Goal: Transaction & Acquisition: Purchase product/service

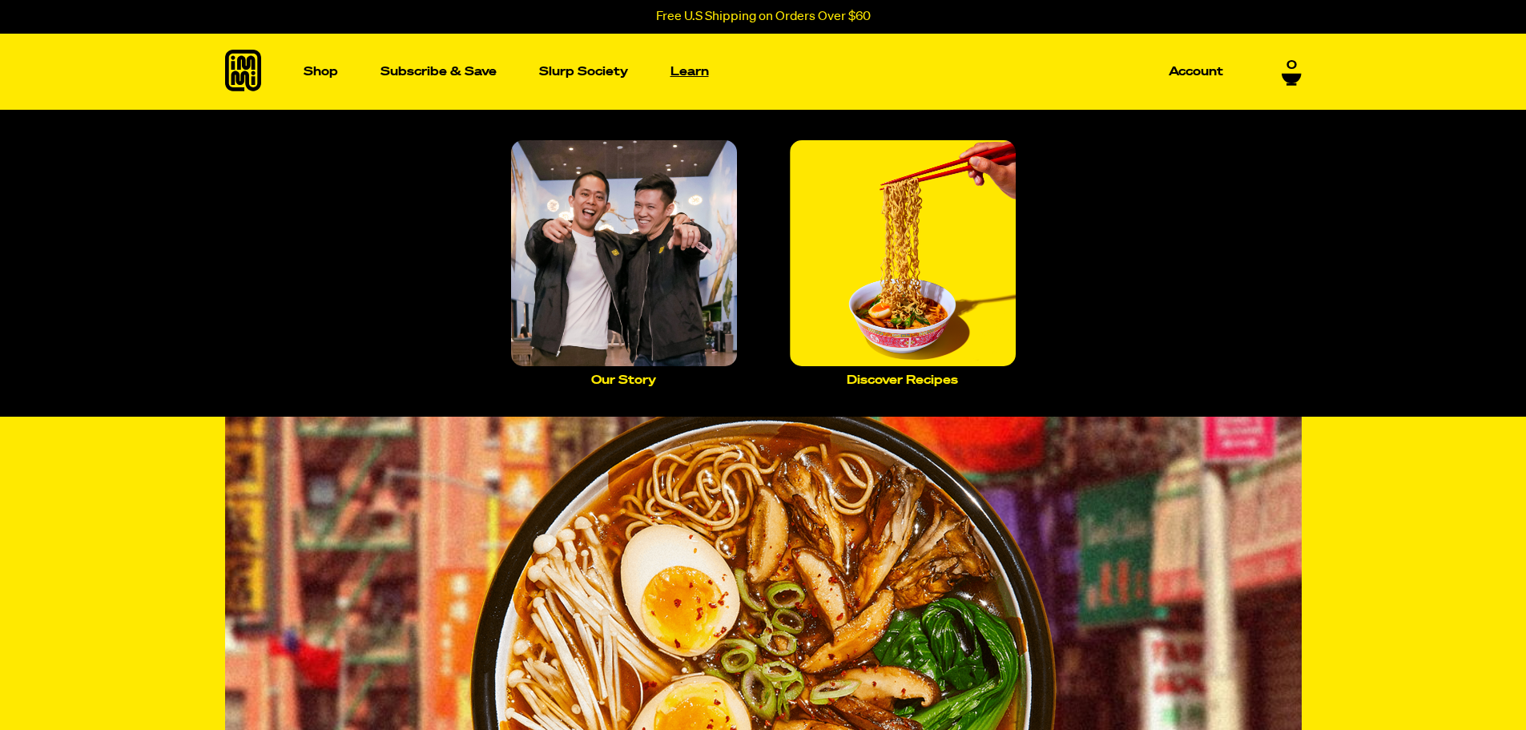
click at [689, 64] on link "Learn" at bounding box center [689, 72] width 51 height 76
click at [727, 259] on img "Main navigation" at bounding box center [624, 253] width 226 height 226
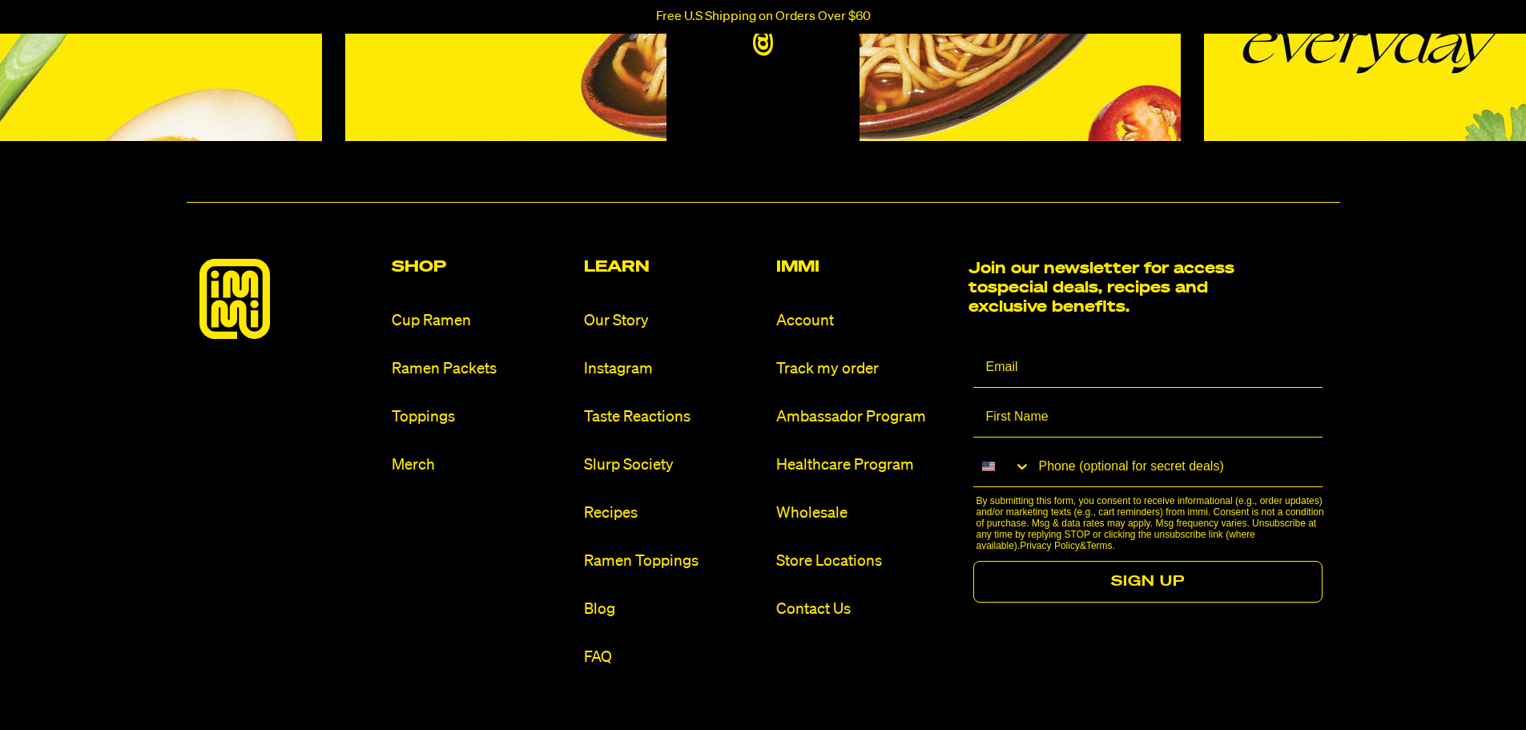
scroll to position [1697, 0]
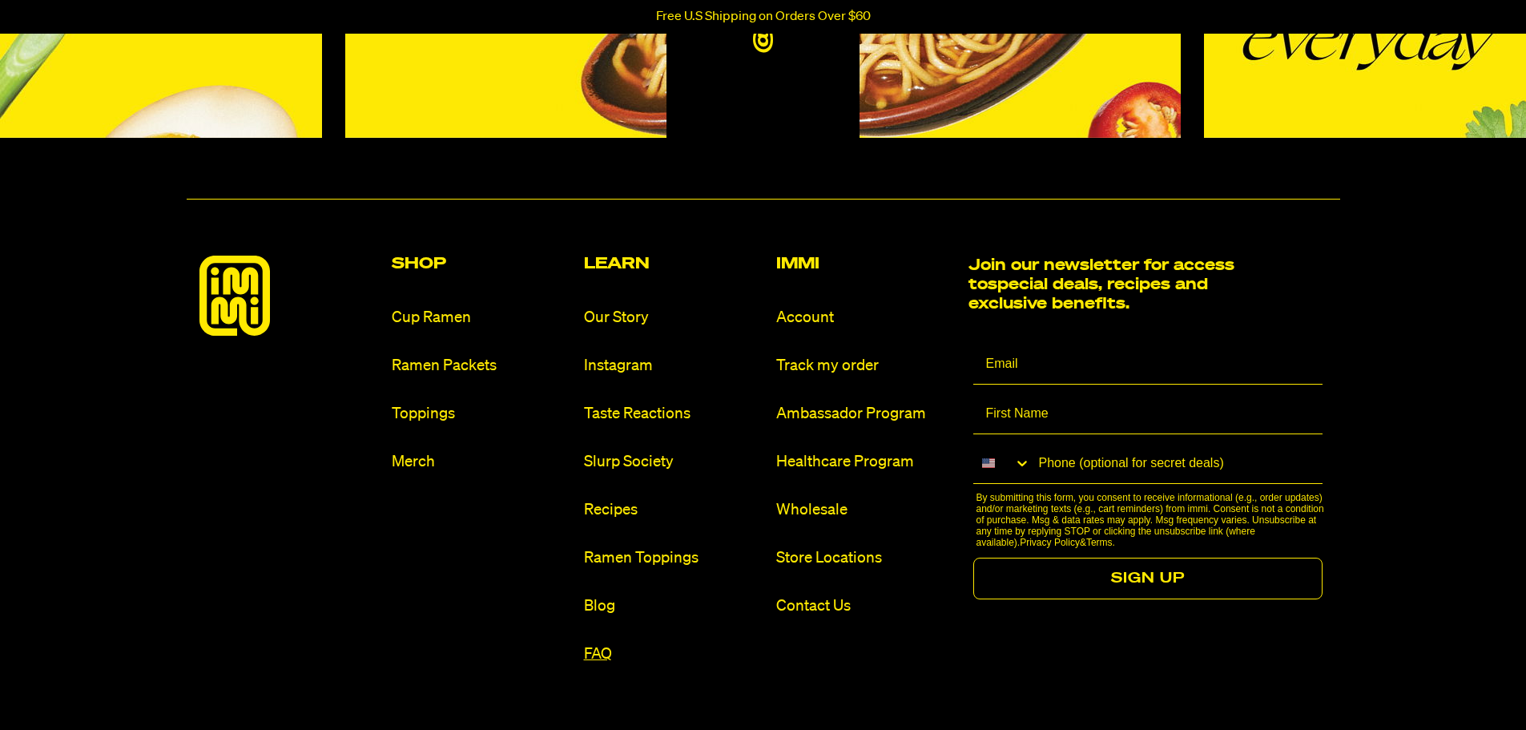
click at [601, 655] on link "FAQ" at bounding box center [673, 654] width 179 height 22
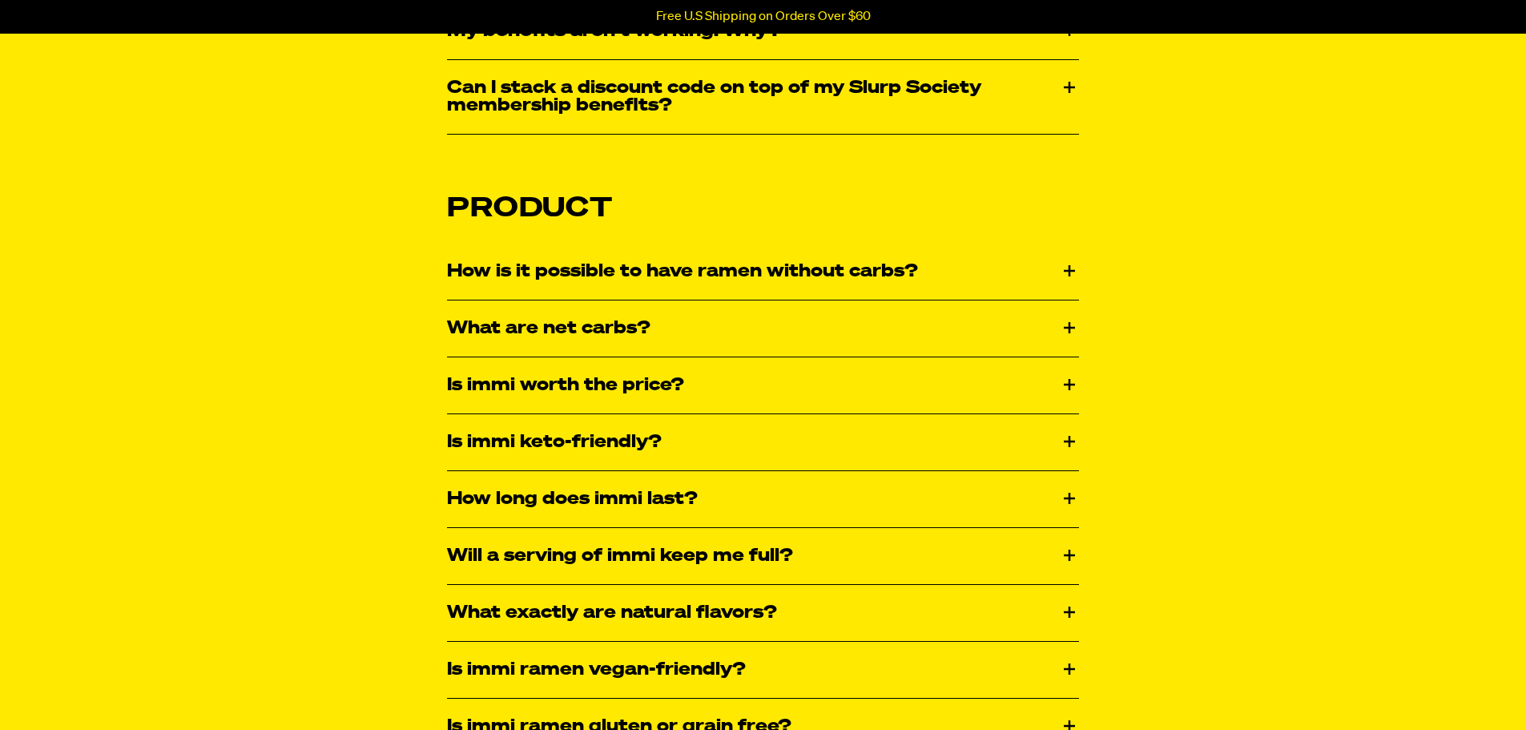
scroll to position [2253, 0]
click at [1051, 265] on div "How is it possible to have ramen without carbs?" at bounding box center [763, 271] width 632 height 56
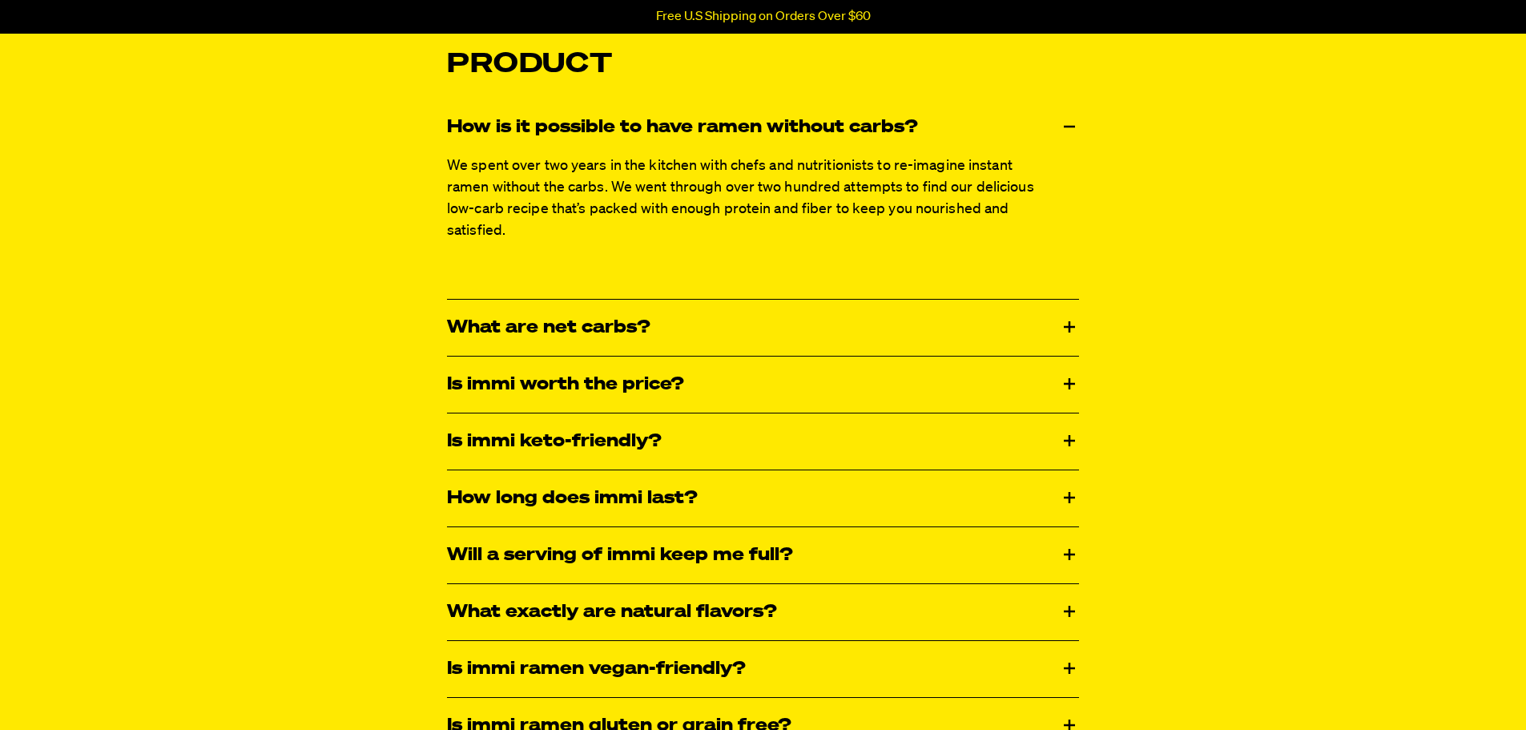
scroll to position [2400, 0]
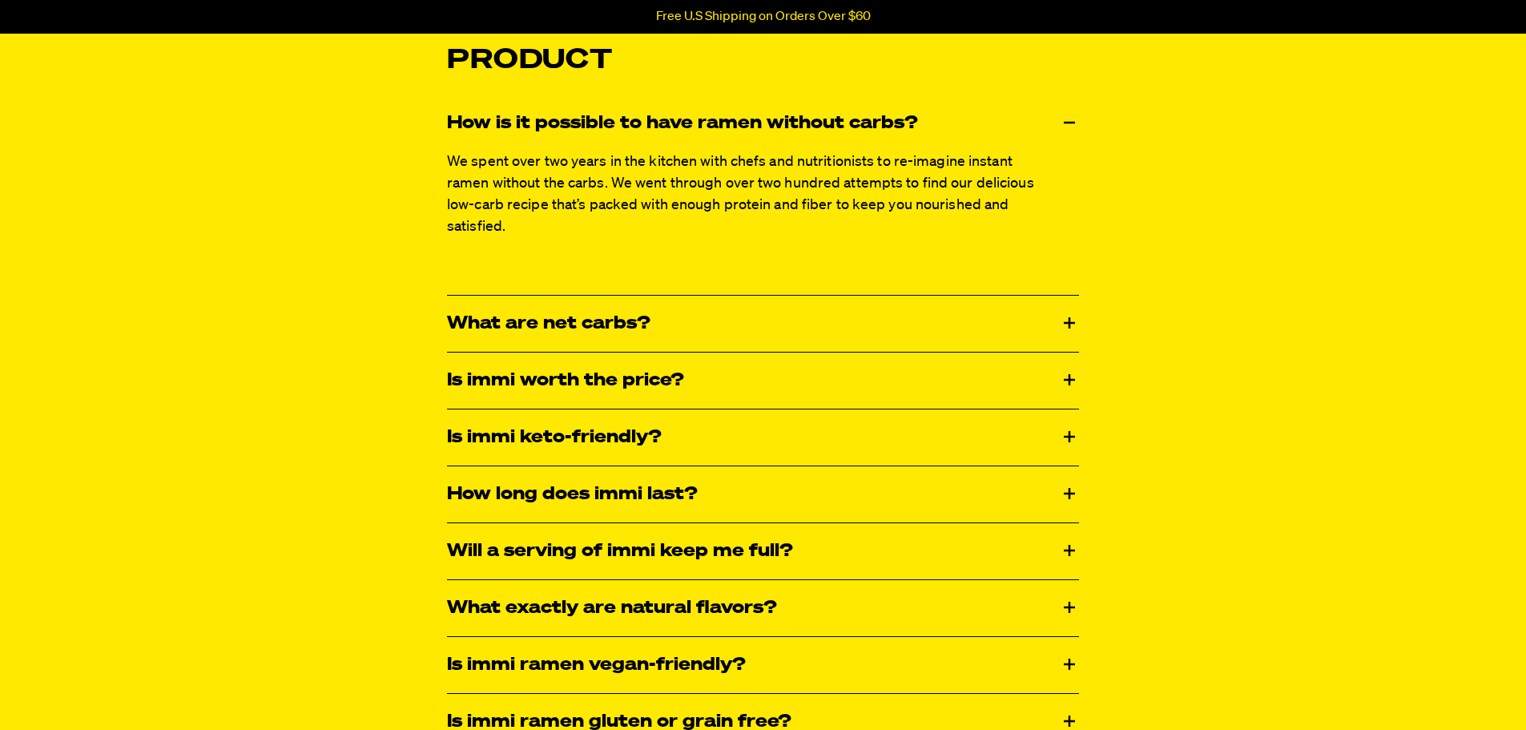
drag, startPoint x: 1067, startPoint y: 379, endPoint x: 1219, endPoint y: 489, distance: 187.6
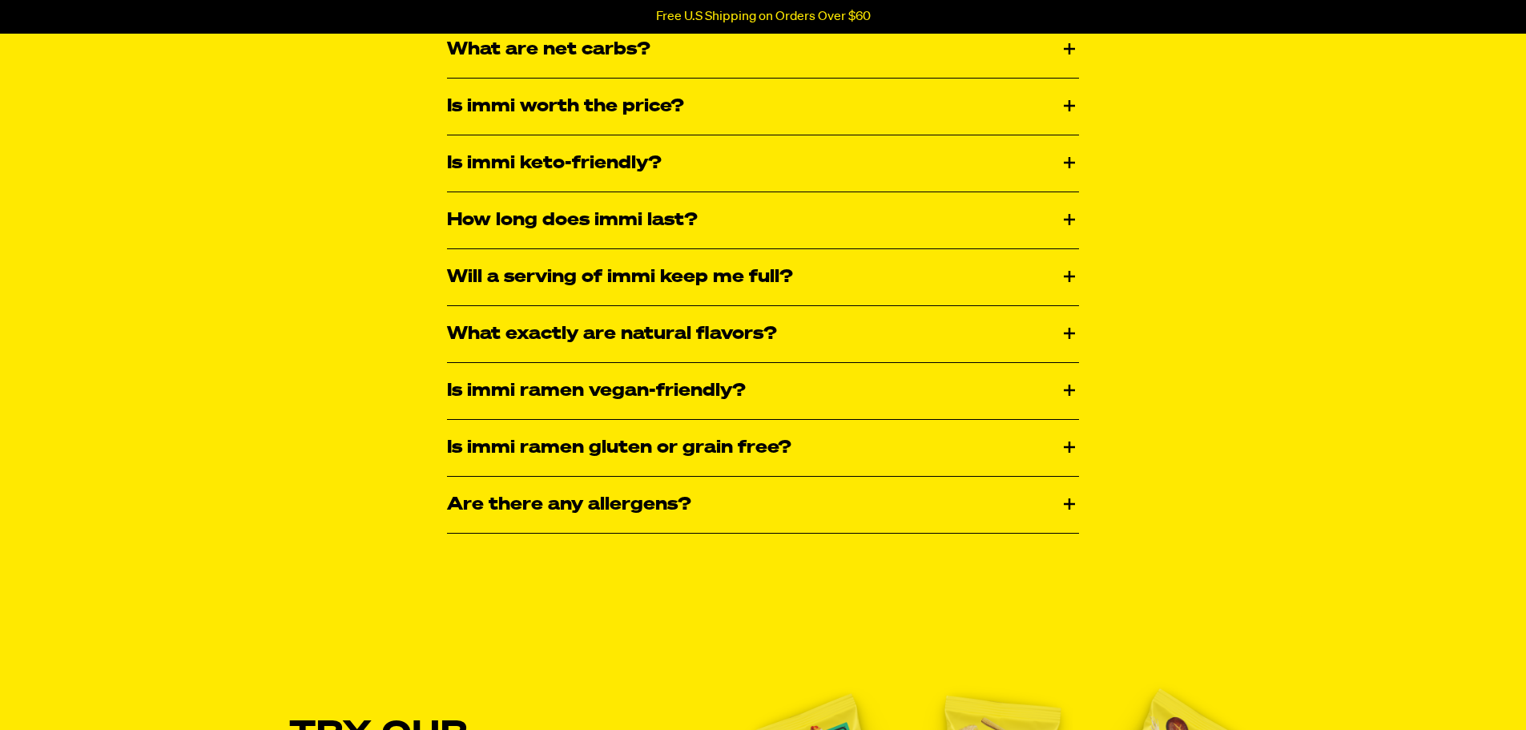
scroll to position [2677, 0]
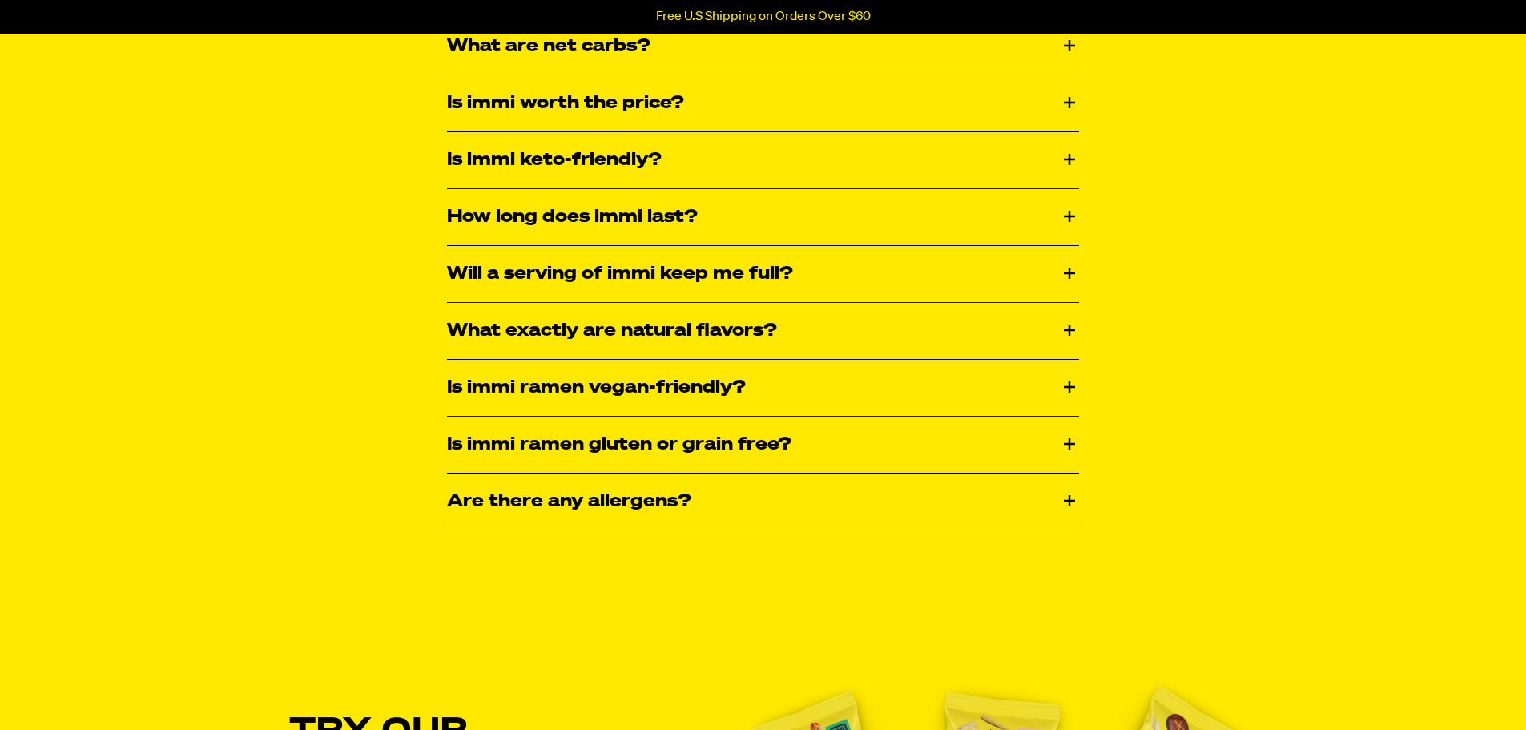
click at [942, 208] on div "How long does immi last?" at bounding box center [763, 217] width 632 height 56
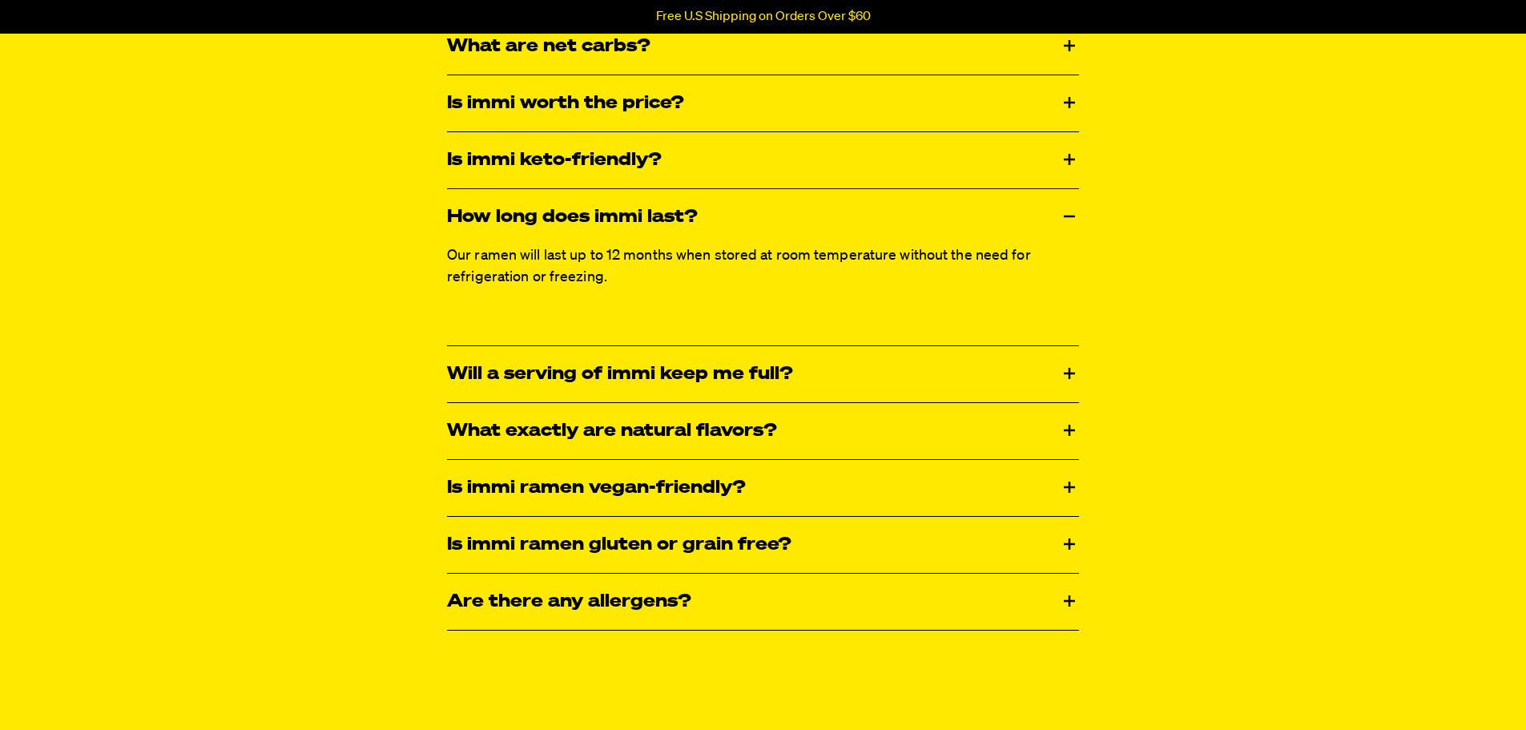
click at [1020, 198] on div "How long does immi last?" at bounding box center [763, 217] width 632 height 56
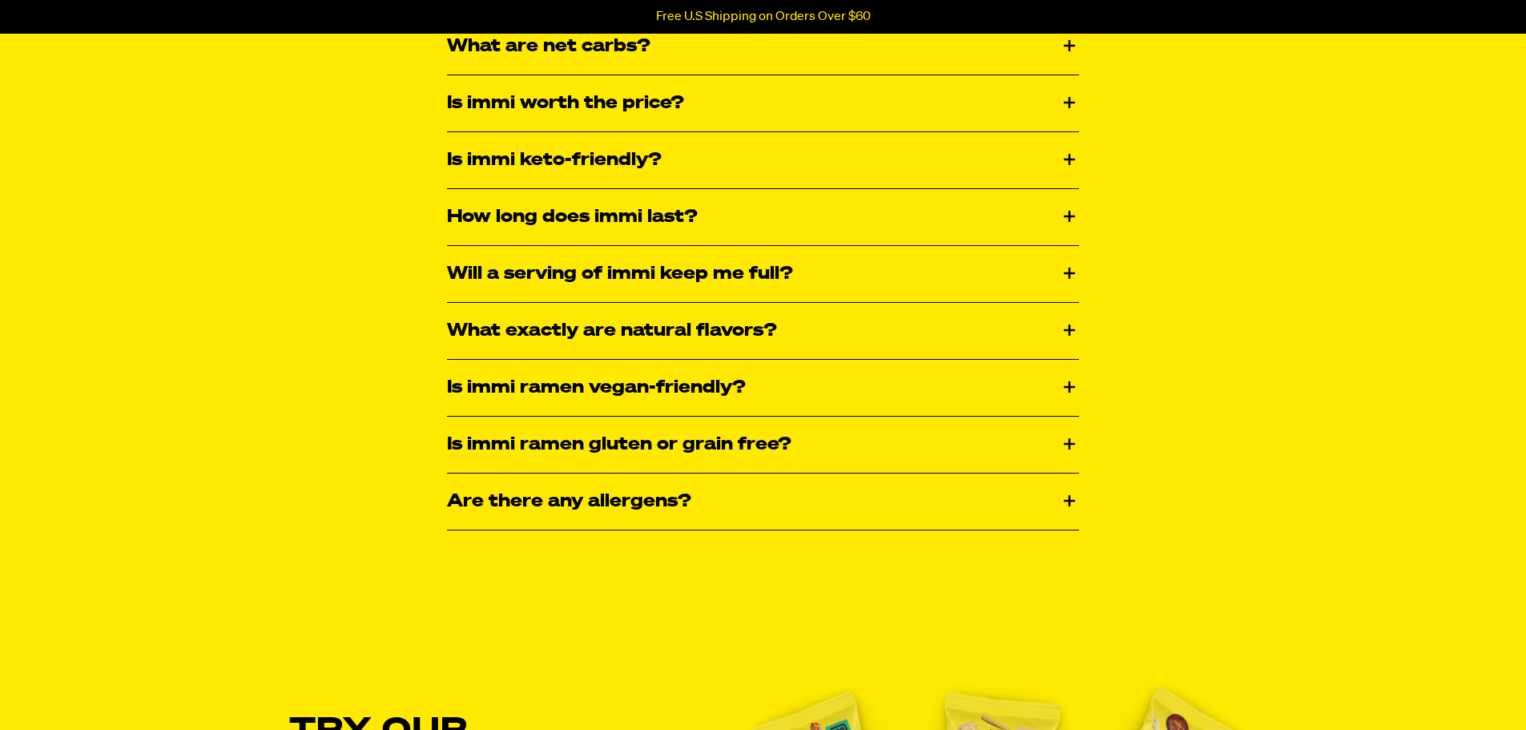
click at [972, 268] on div "Will a serving of immi keep me full?" at bounding box center [763, 274] width 632 height 56
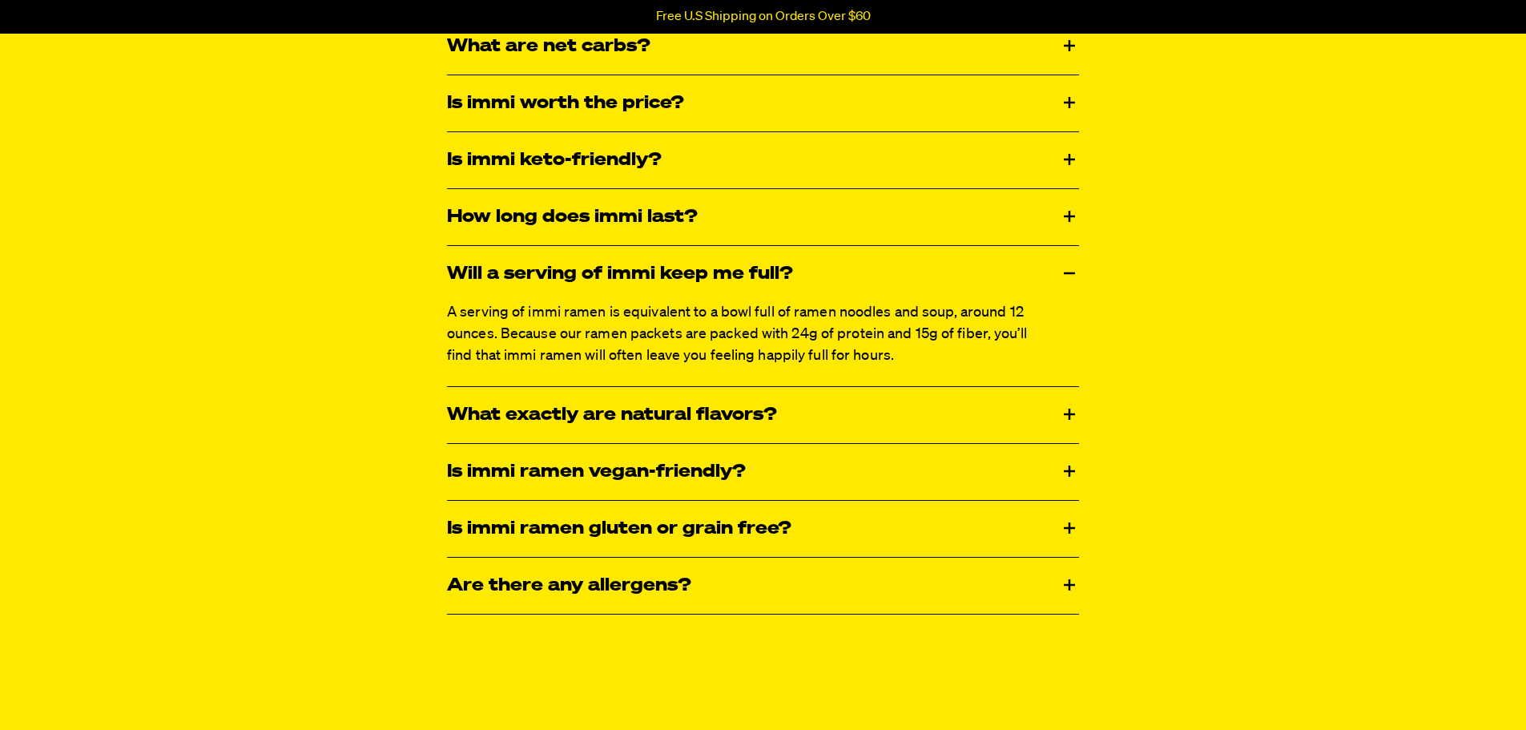
click at [1057, 266] on div "Will a serving of immi keep me full?" at bounding box center [763, 274] width 632 height 56
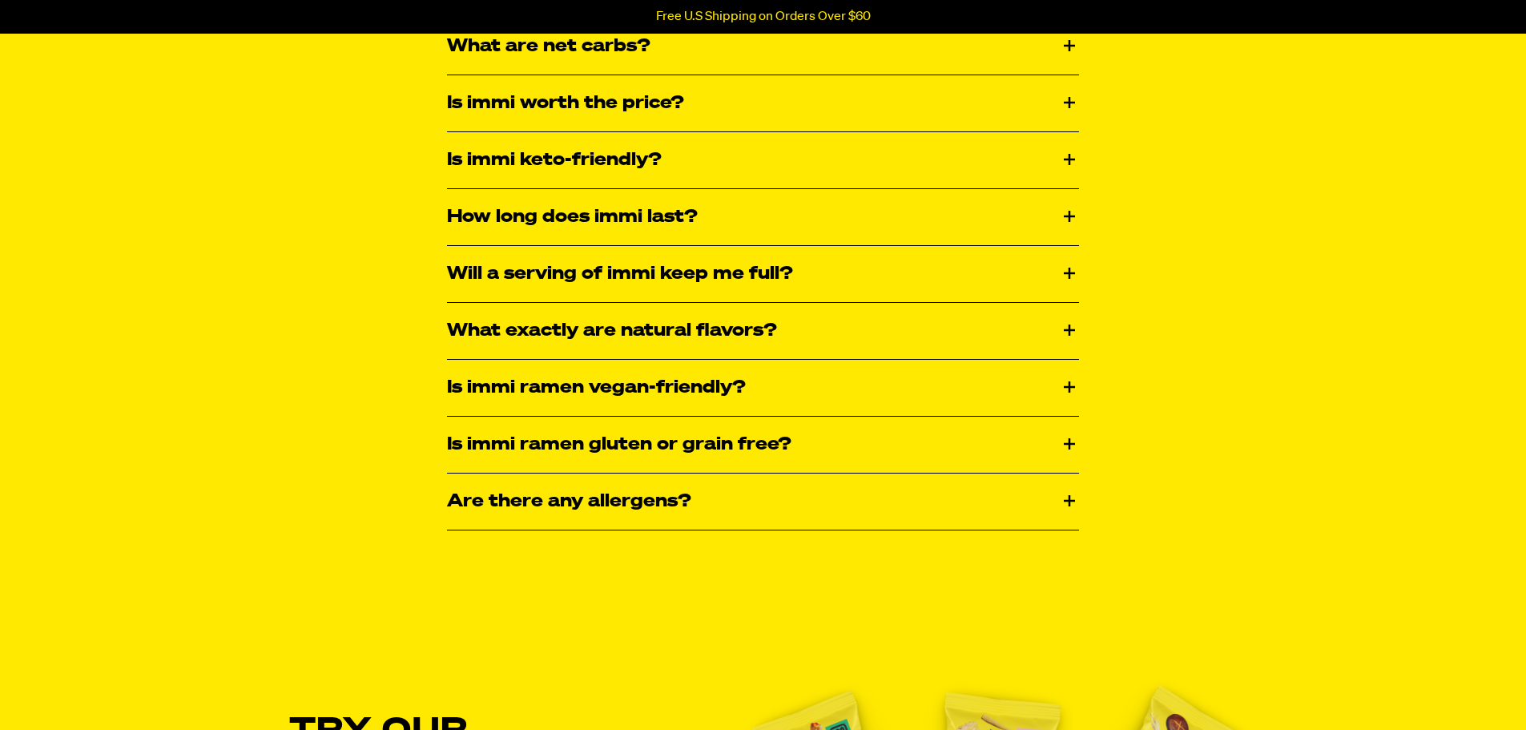
click at [1032, 314] on div "What exactly are natural flavors?" at bounding box center [763, 331] width 632 height 56
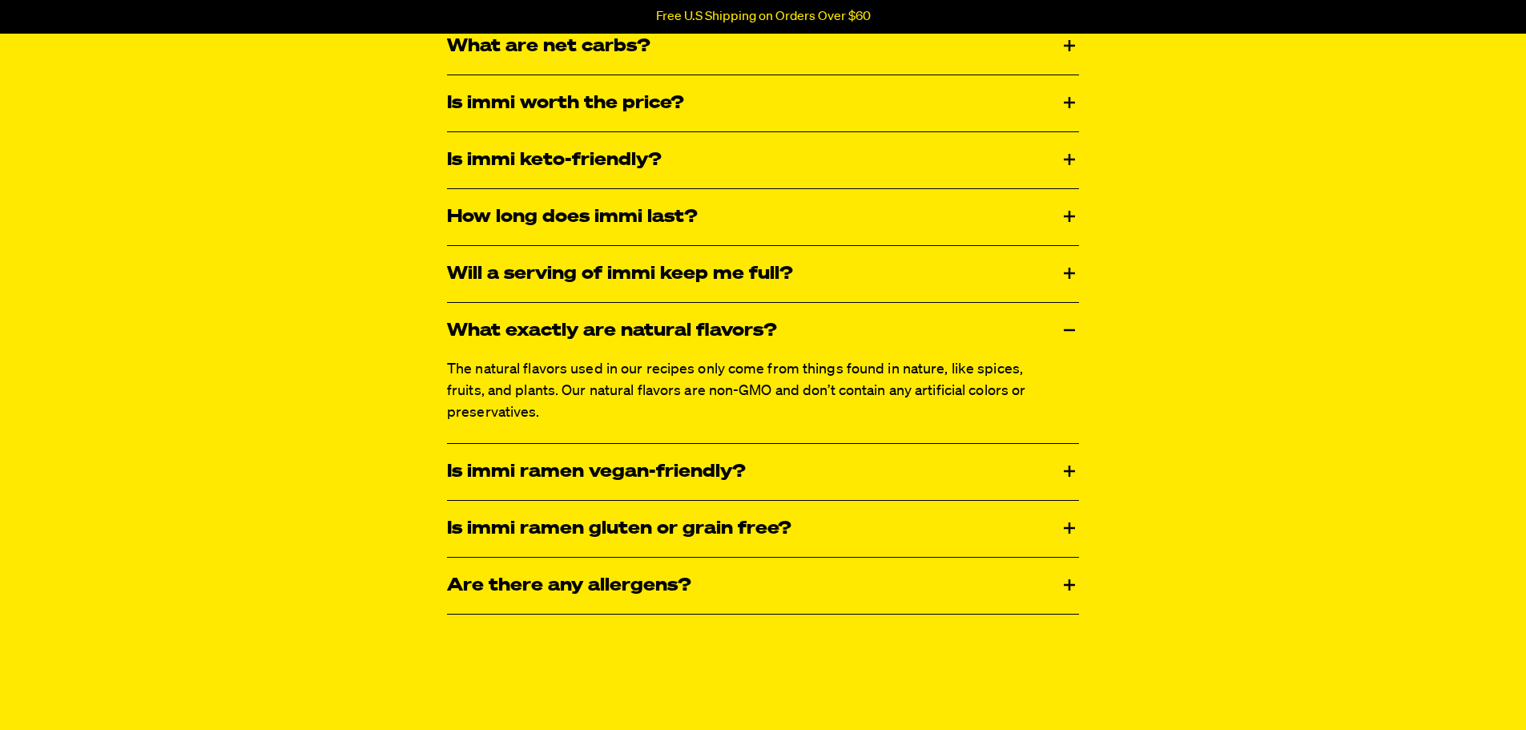
click at [1032, 314] on div "What exactly are natural flavors?" at bounding box center [763, 331] width 632 height 56
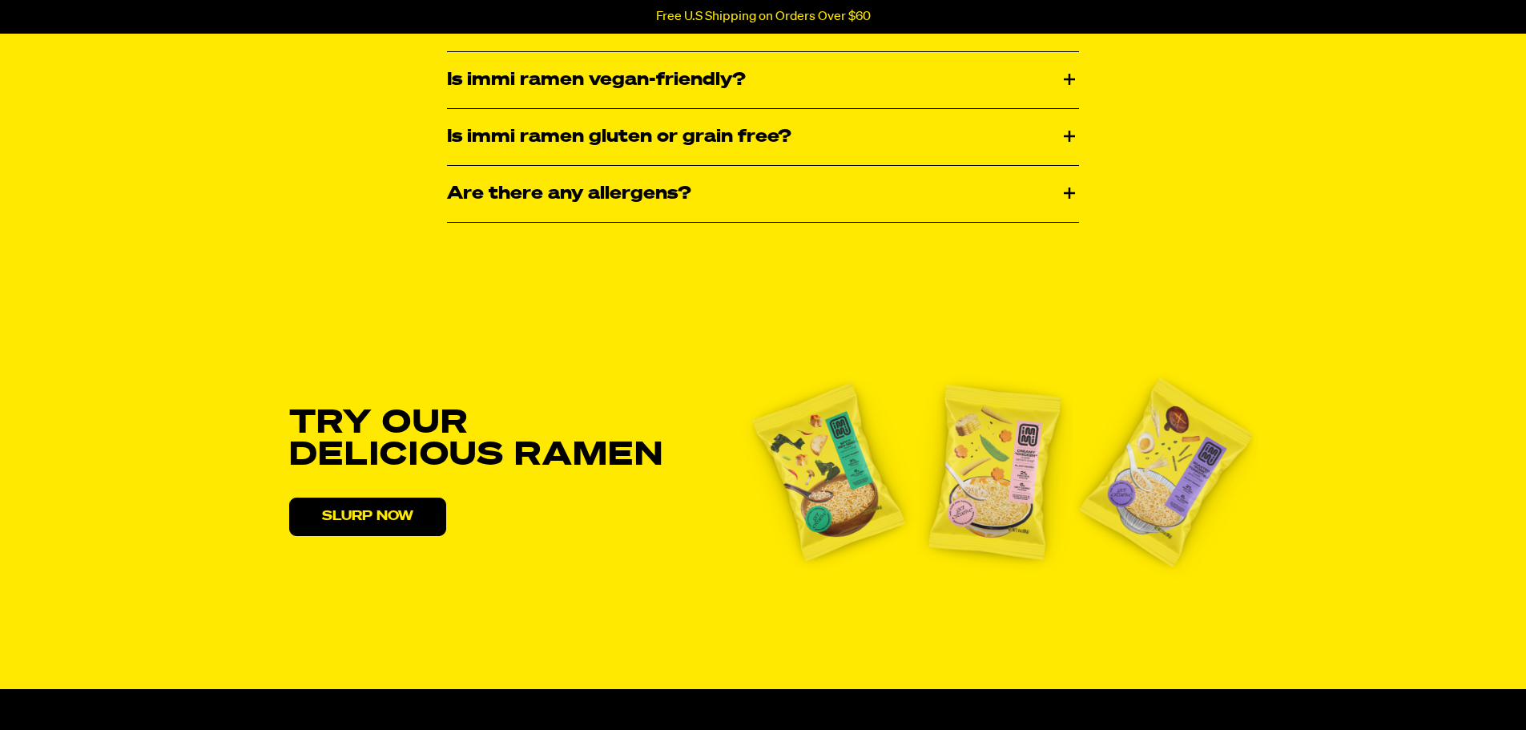
scroll to position [2986, 0]
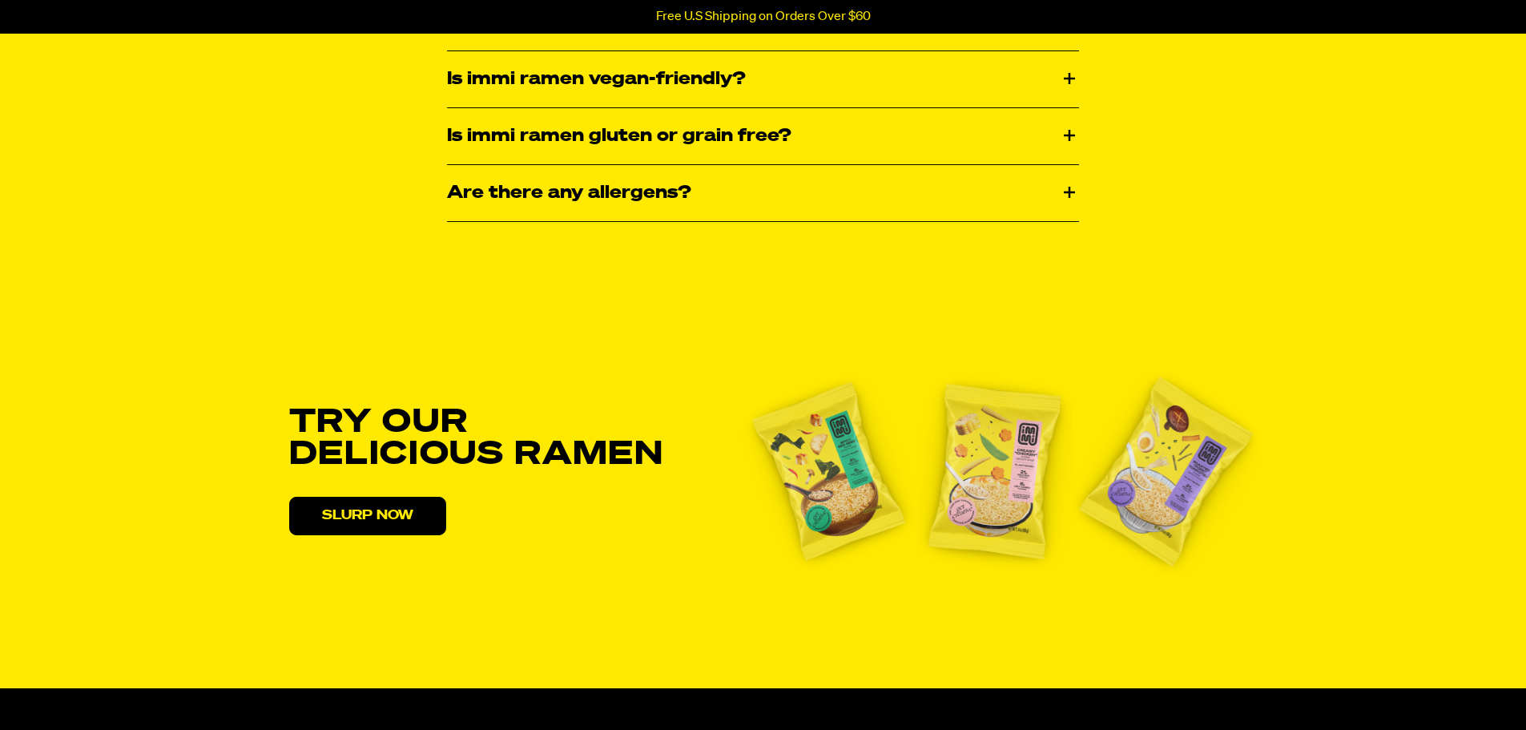
click at [987, 135] on div "Is immi ramen gluten or grain free?" at bounding box center [763, 136] width 632 height 56
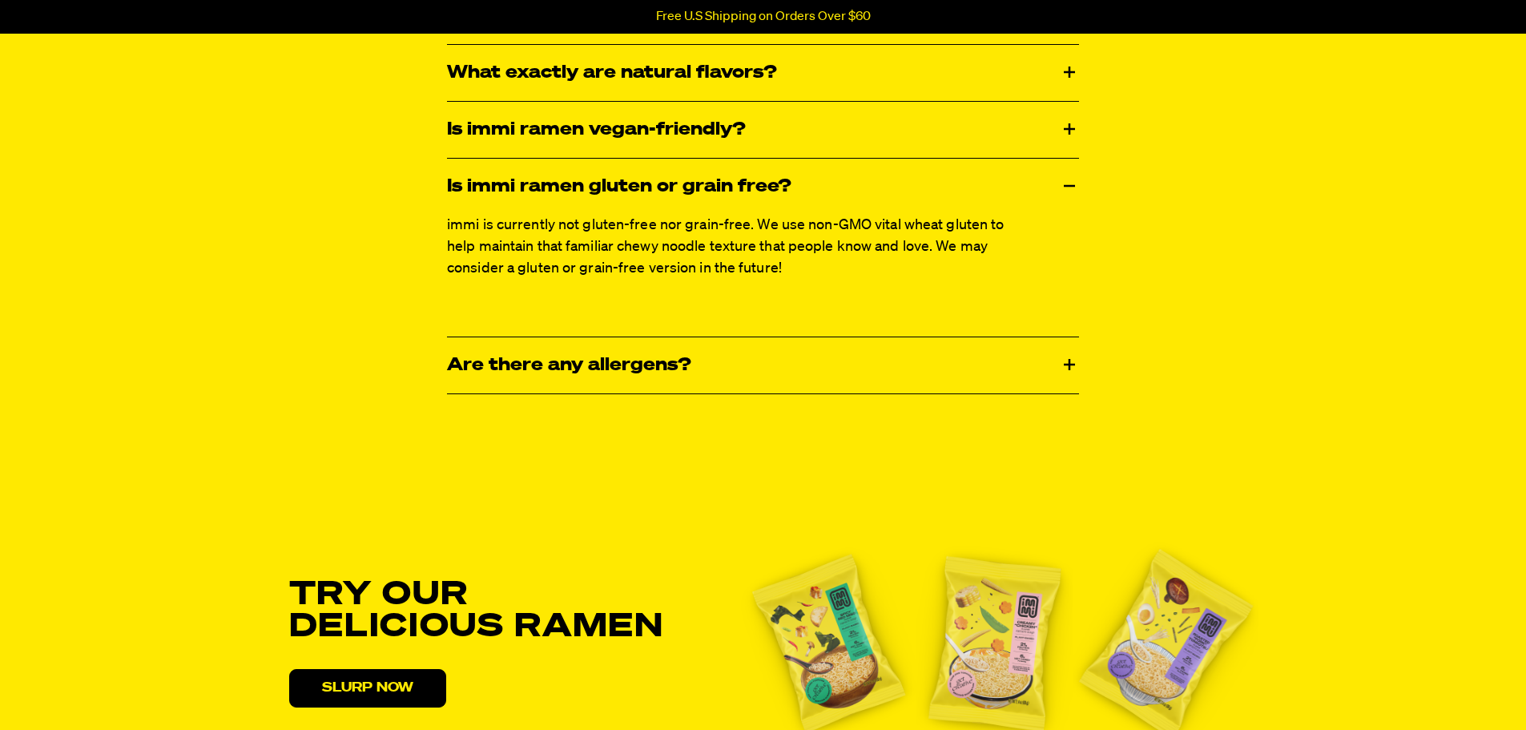
scroll to position [2923, 0]
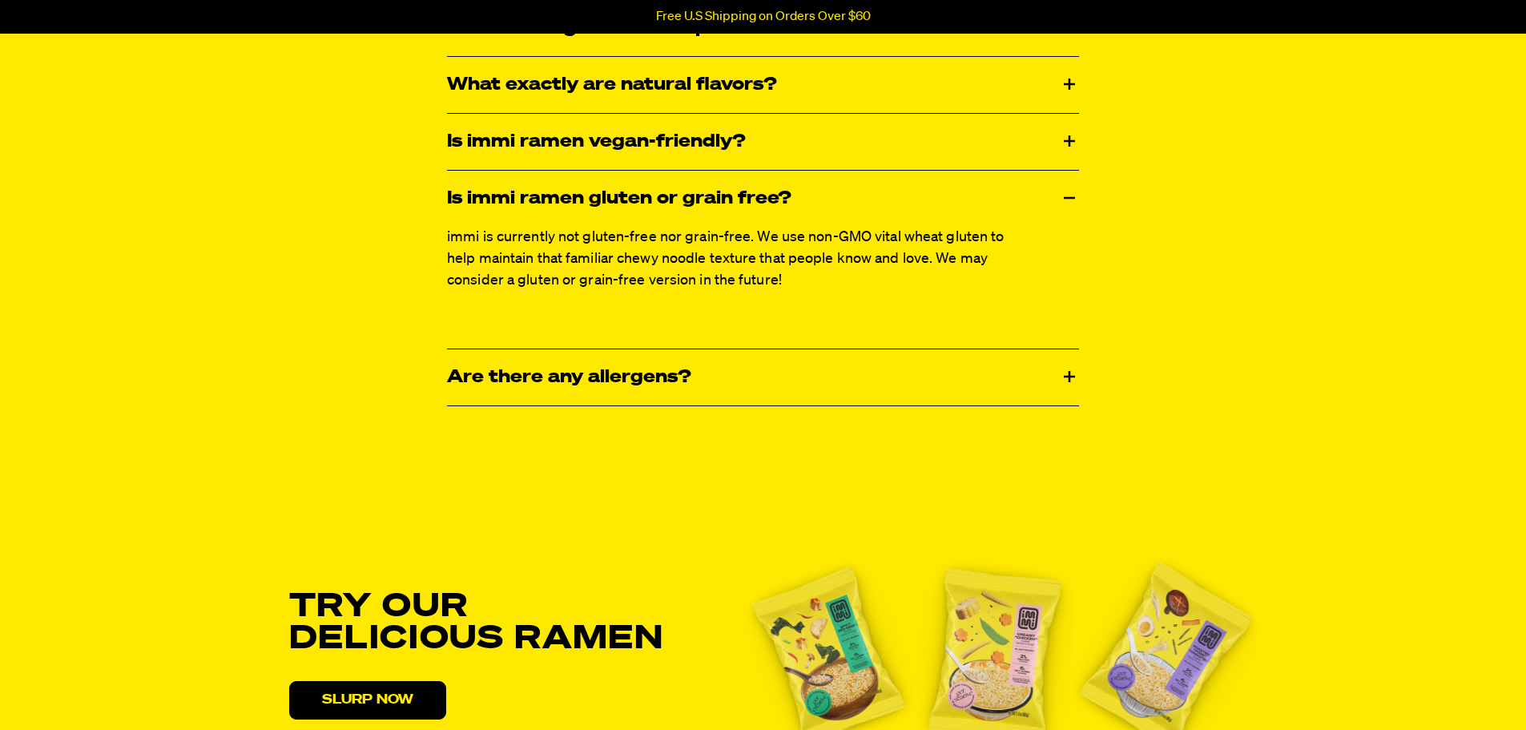
click at [1043, 195] on div "Is immi ramen gluten or grain free?" at bounding box center [763, 199] width 632 height 56
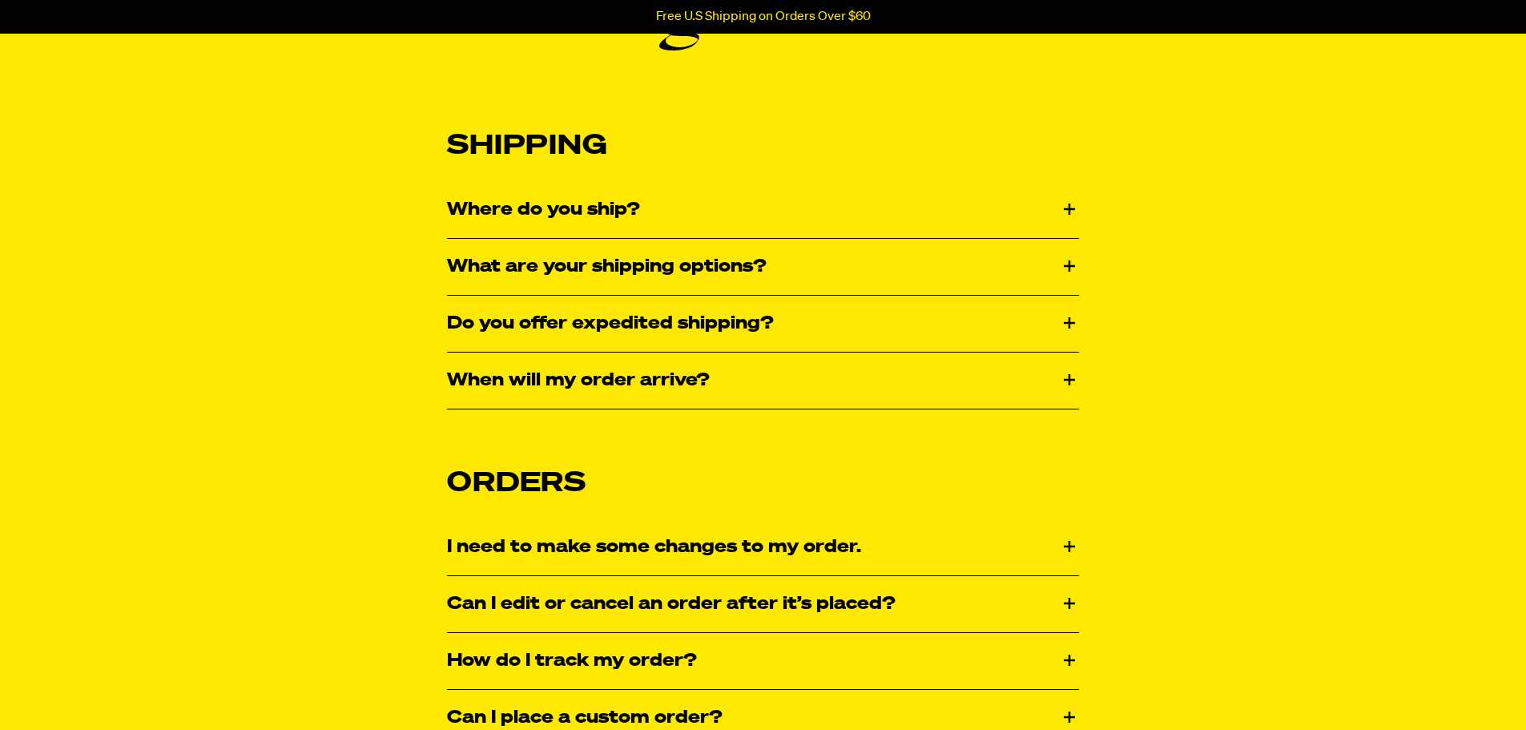
scroll to position [0, 0]
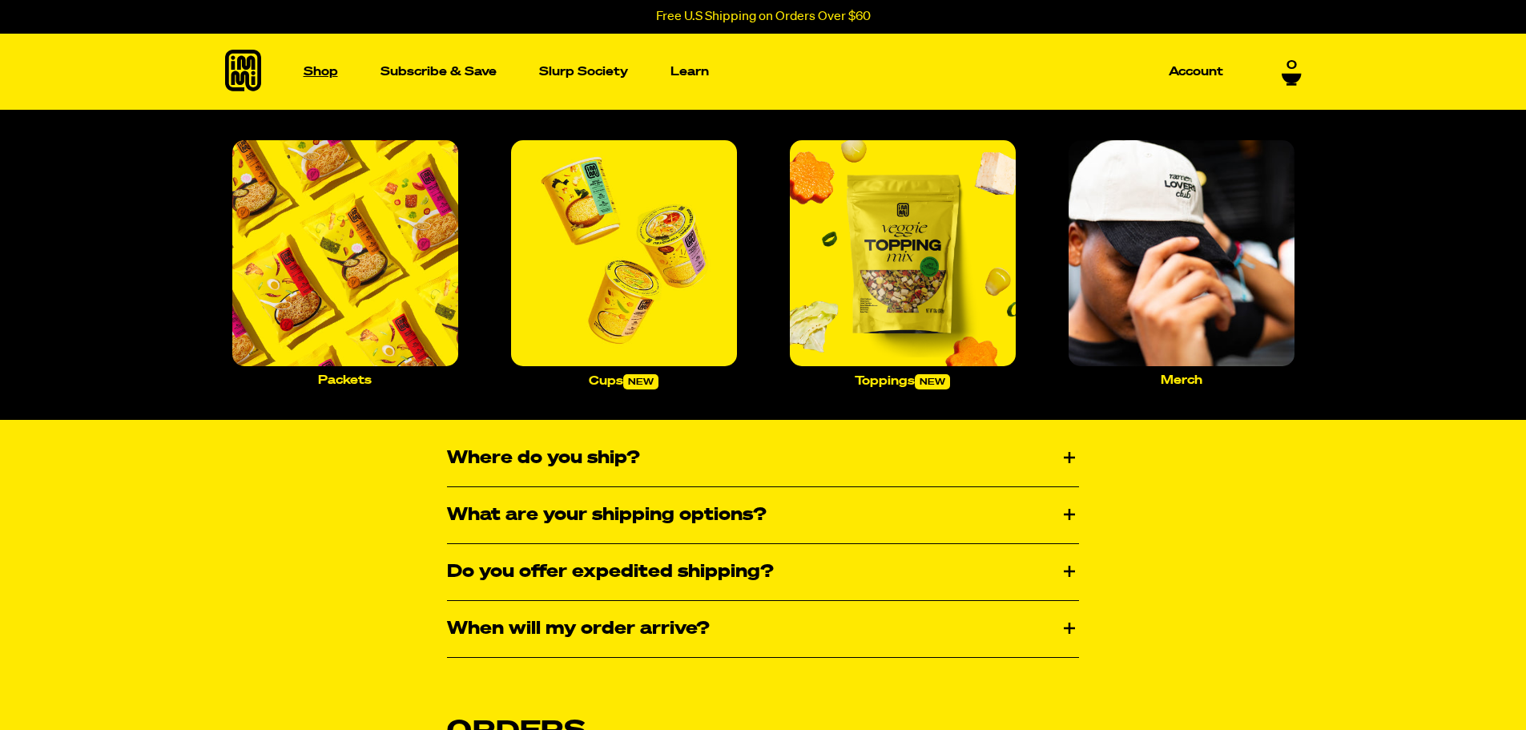
click at [338, 82] on link "Shop" at bounding box center [320, 72] width 47 height 76
click at [364, 261] on img "Main navigation" at bounding box center [345, 253] width 226 height 226
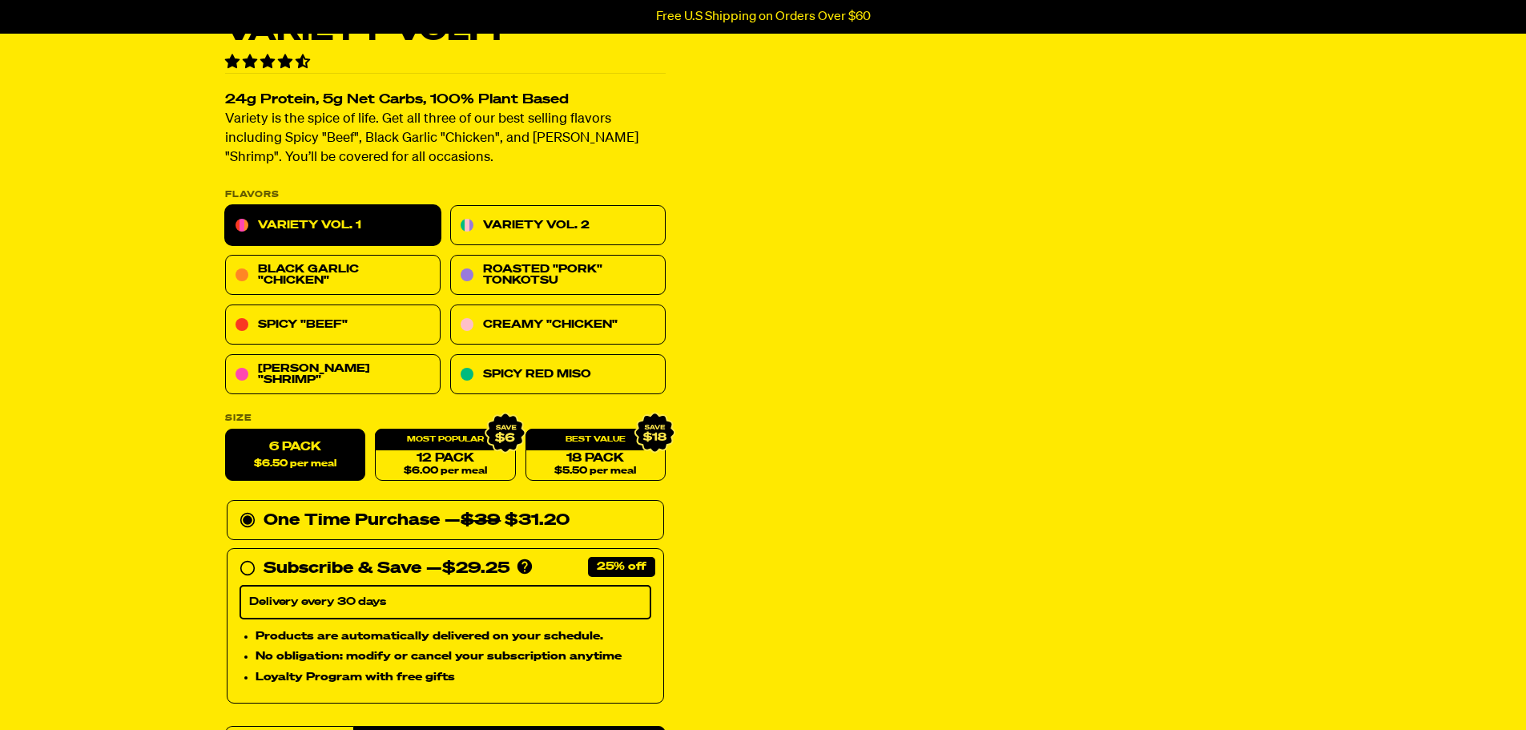
scroll to position [94, 0]
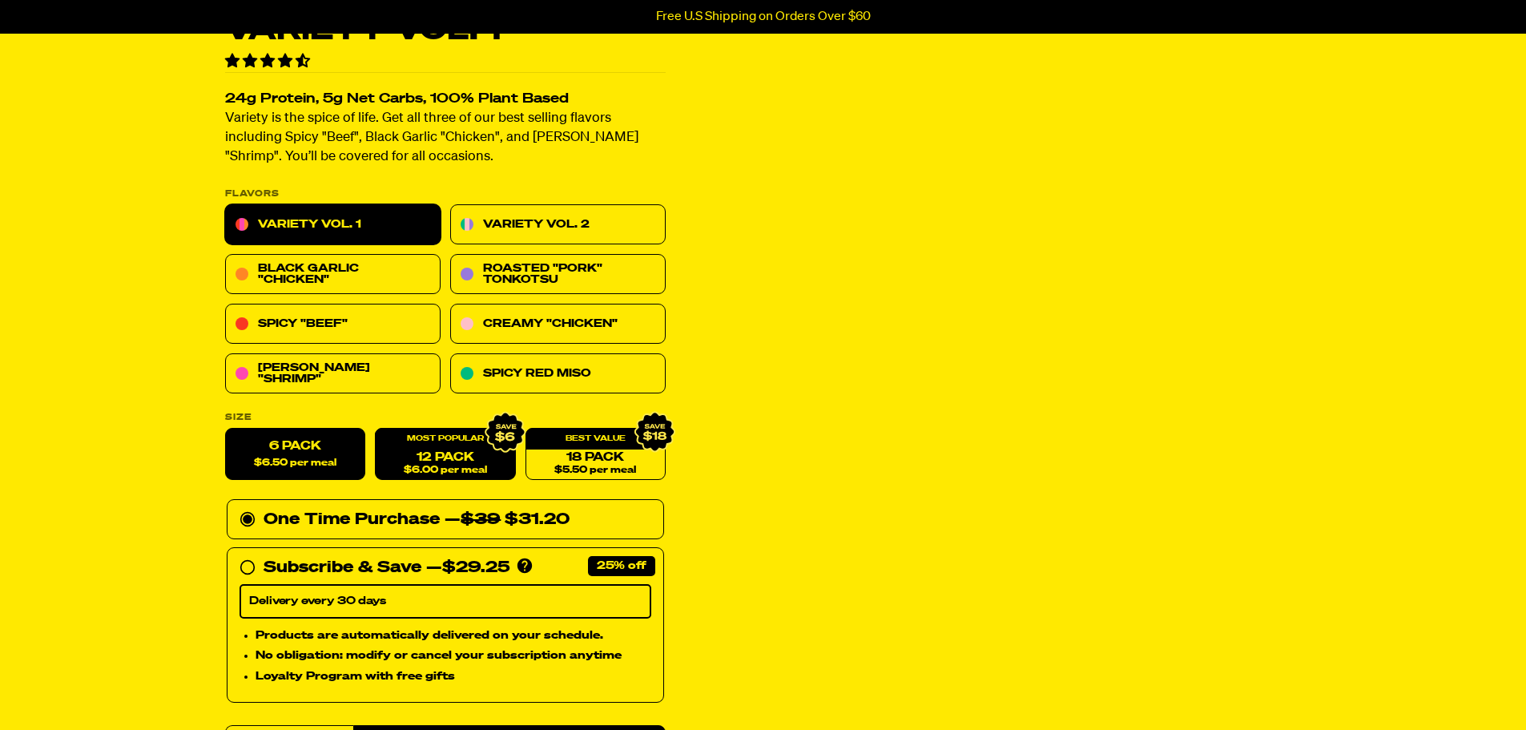
click at [442, 442] on div "12 Pack $6.00 per meal" at bounding box center [445, 454] width 140 height 52
click at [466, 458] on link "12 Pack $6.00 per meal" at bounding box center [445, 454] width 140 height 52
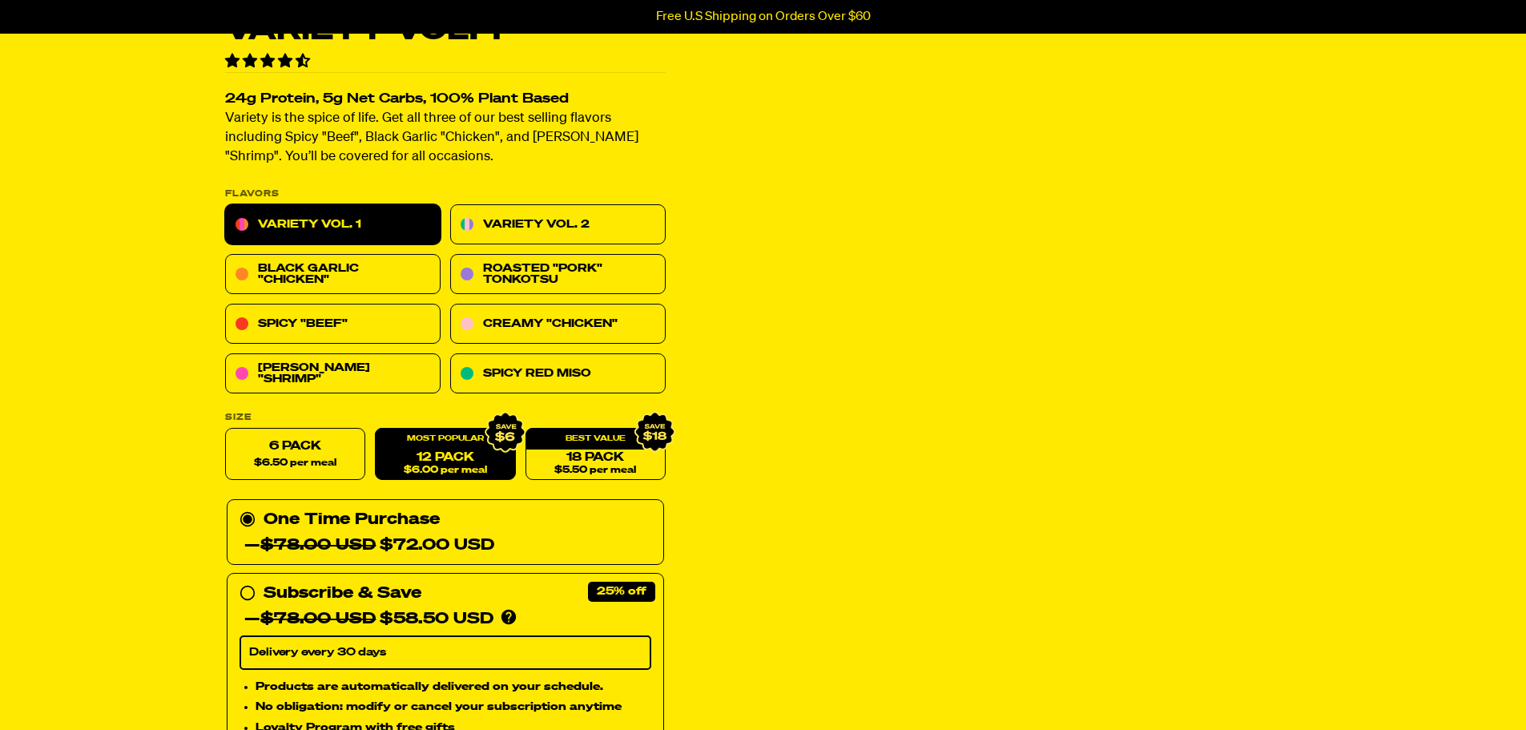
scroll to position [0, 0]
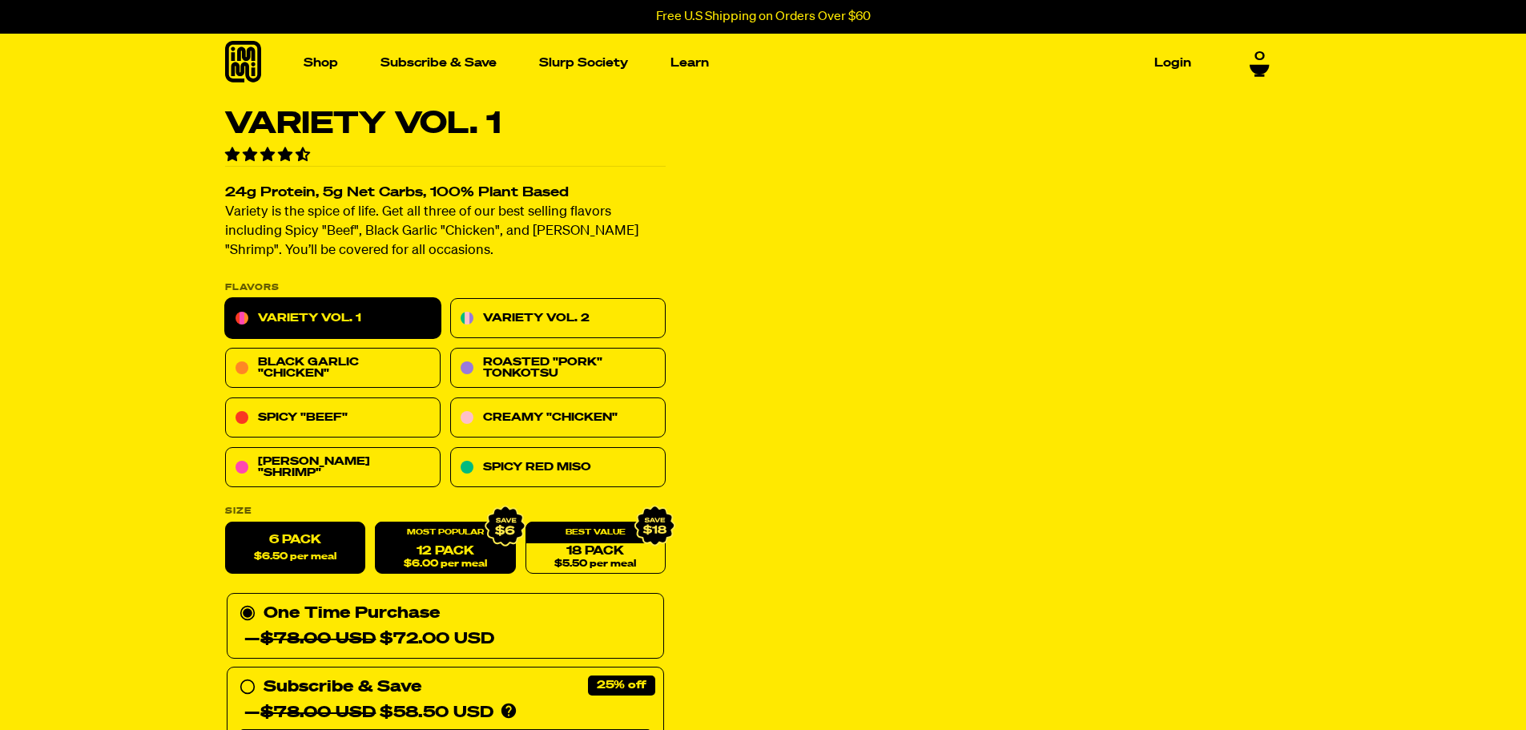
click at [268, 554] on span "$6.50 per meal" at bounding box center [295, 557] width 82 height 10
click at [226, 523] on input "6 Pack $6.50 per meal" at bounding box center [225, 522] width 1 height 1
radio input "true"
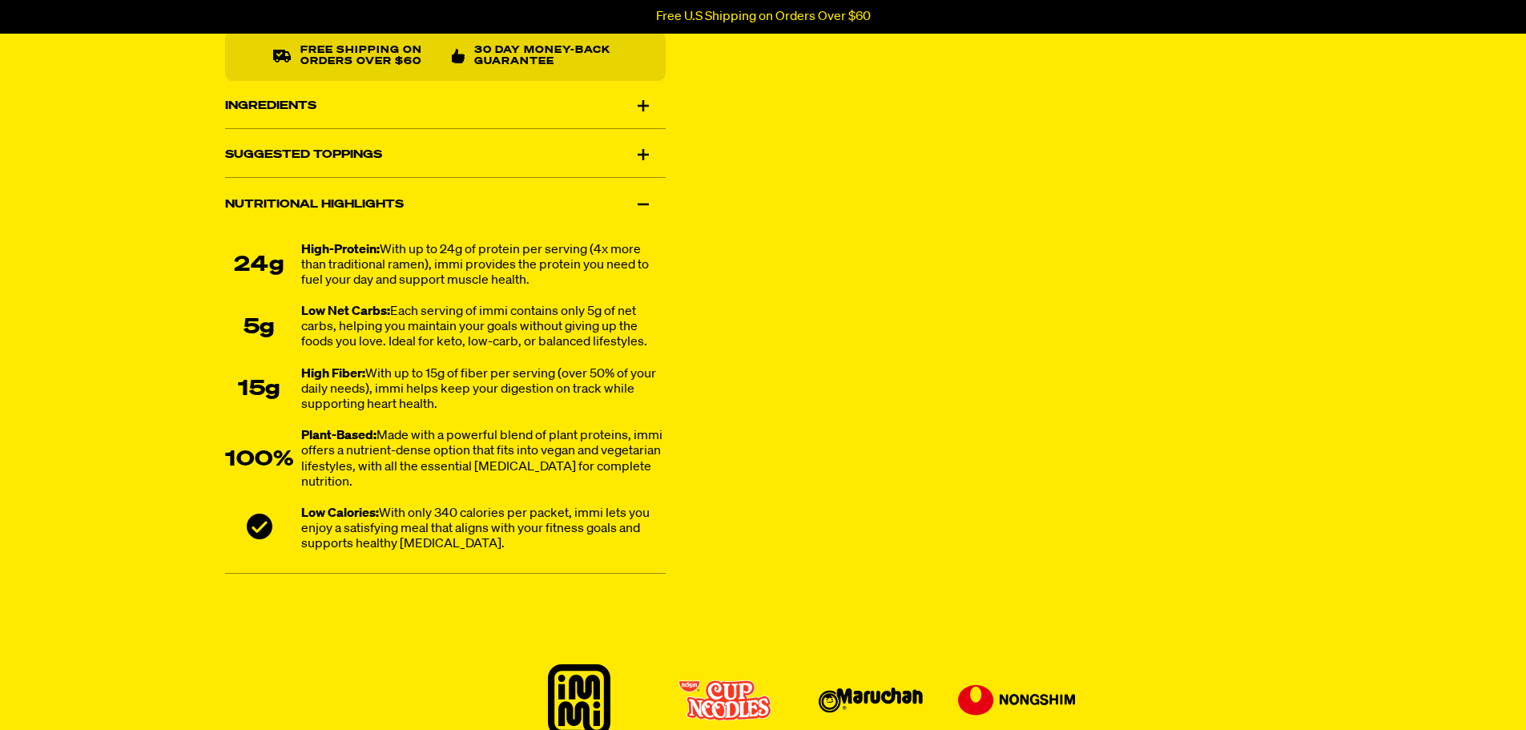
scroll to position [975, 0]
click at [653, 107] on div "Ingredients" at bounding box center [445, 104] width 440 height 45
